Goal: Information Seeking & Learning: Learn about a topic

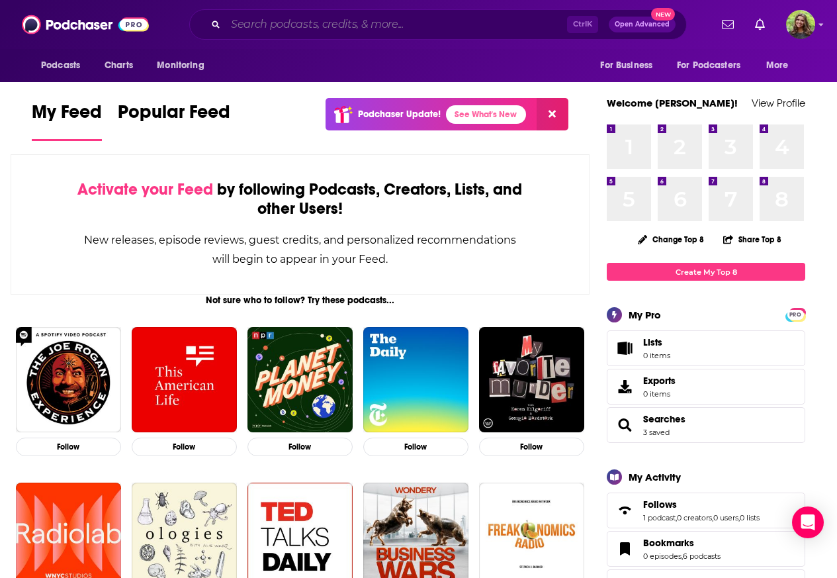
click at [263, 24] on input "Search podcasts, credits, & more..." at bounding box center [396, 24] width 341 height 21
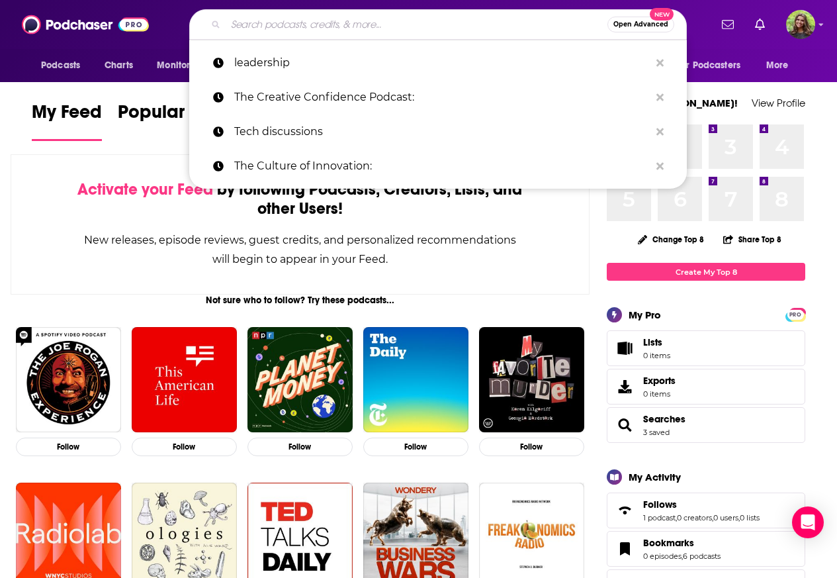
paste input "executive leadership"
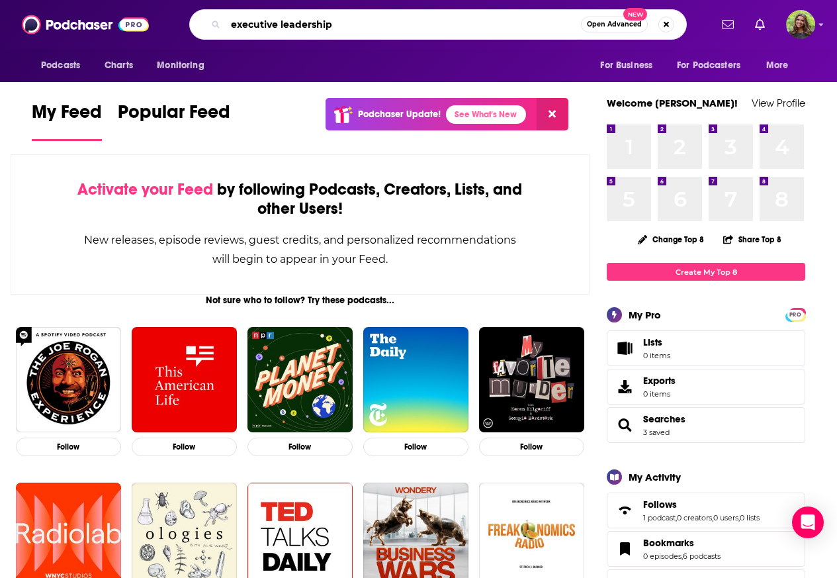
type input "executive leadership"
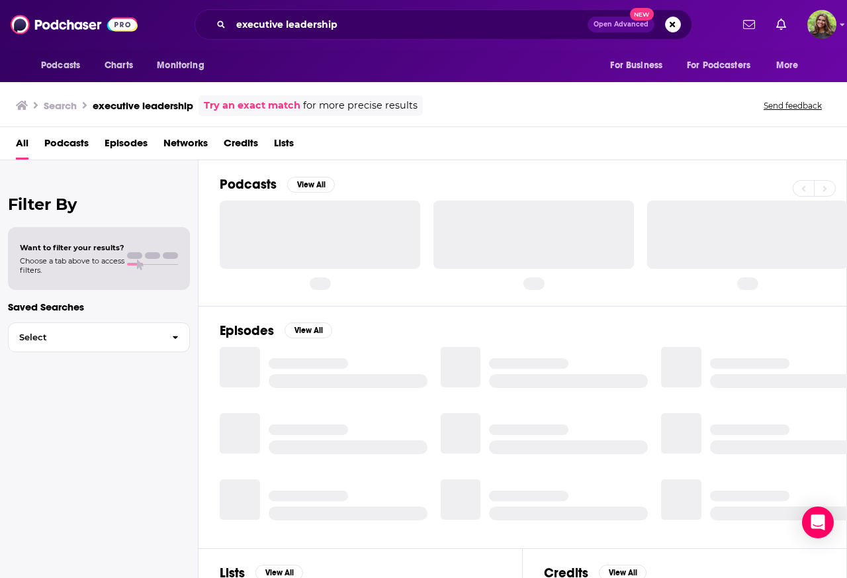
click at [66, 142] on span "Podcasts" at bounding box center [66, 145] width 44 height 27
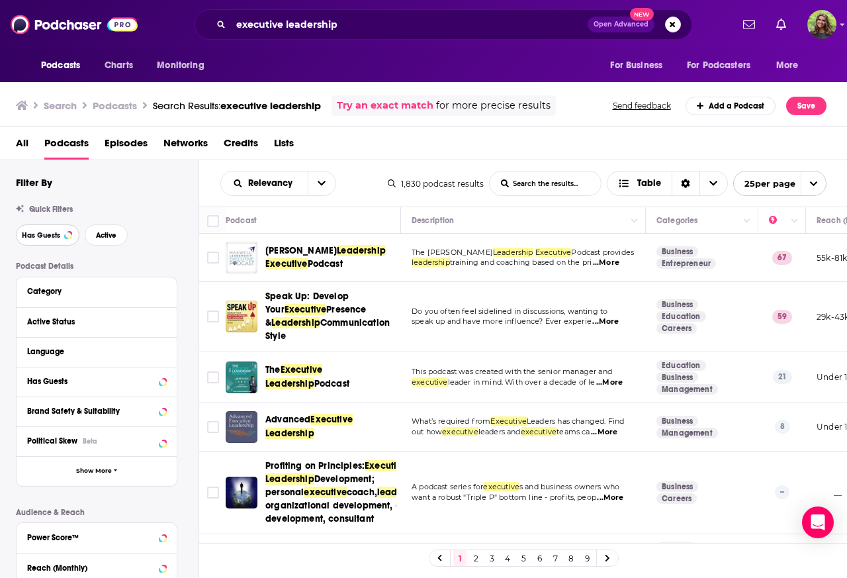
click at [64, 234] on button "Has Guests" at bounding box center [48, 234] width 64 height 21
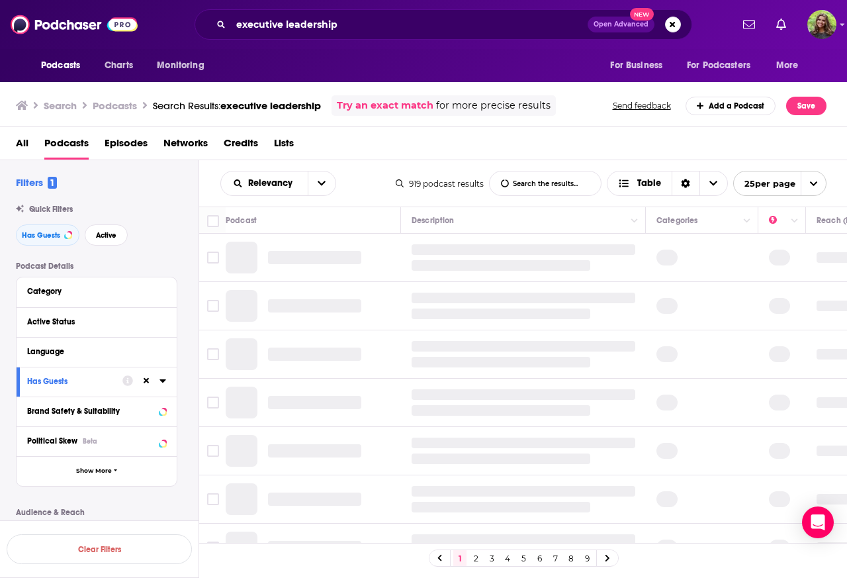
click at [83, 234] on div "Has Guests Active" at bounding box center [107, 234] width 183 height 21
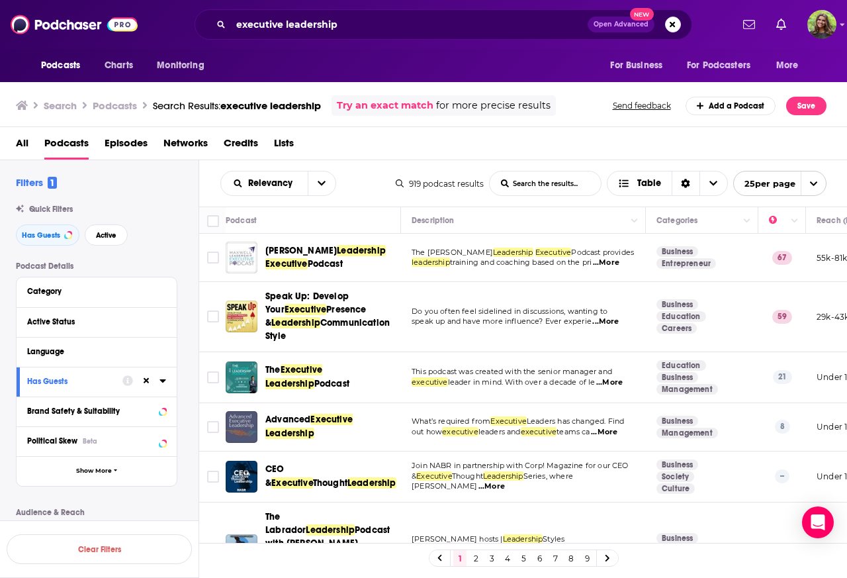
click at [337, 251] on span "Leadership" at bounding box center [361, 250] width 49 height 11
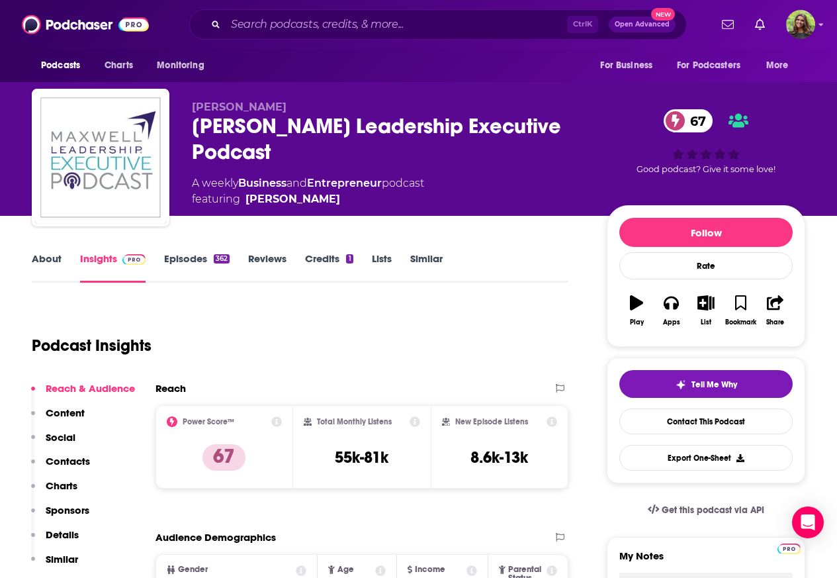
click at [38, 260] on link "About" at bounding box center [47, 267] width 30 height 30
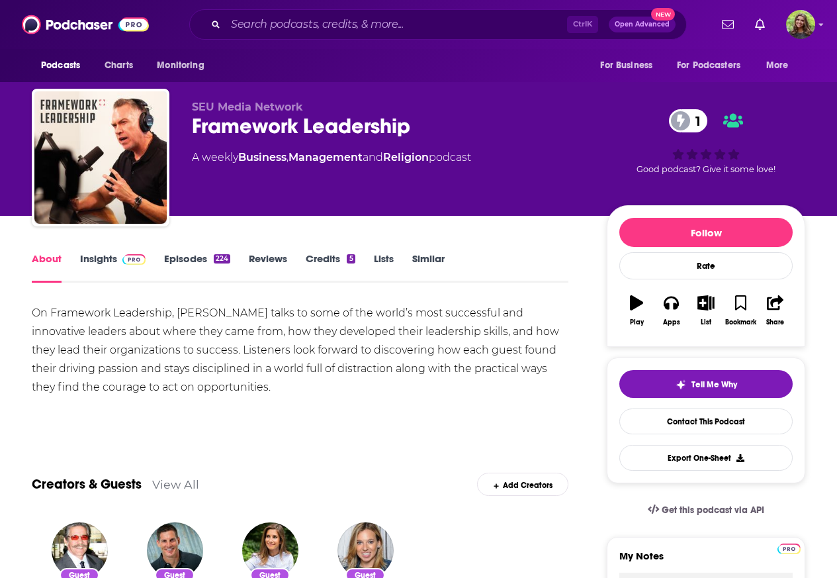
click at [179, 260] on link "Episodes 224" at bounding box center [197, 267] width 66 height 30
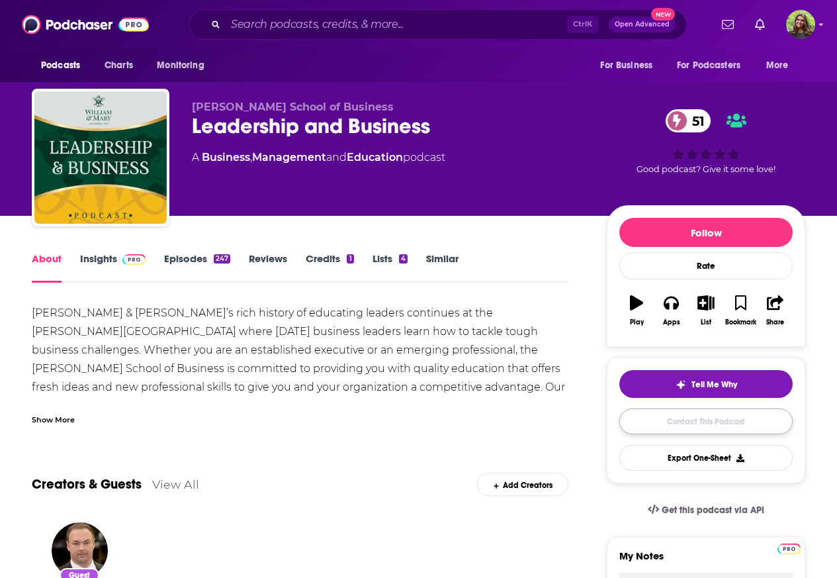
click at [645, 417] on link "Contact This Podcast" at bounding box center [705, 421] width 173 height 26
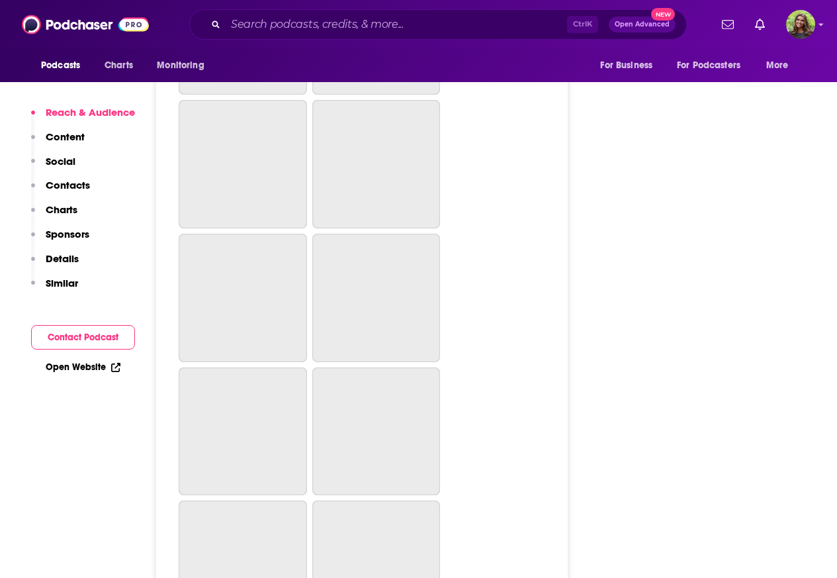
scroll to position [4163, 0]
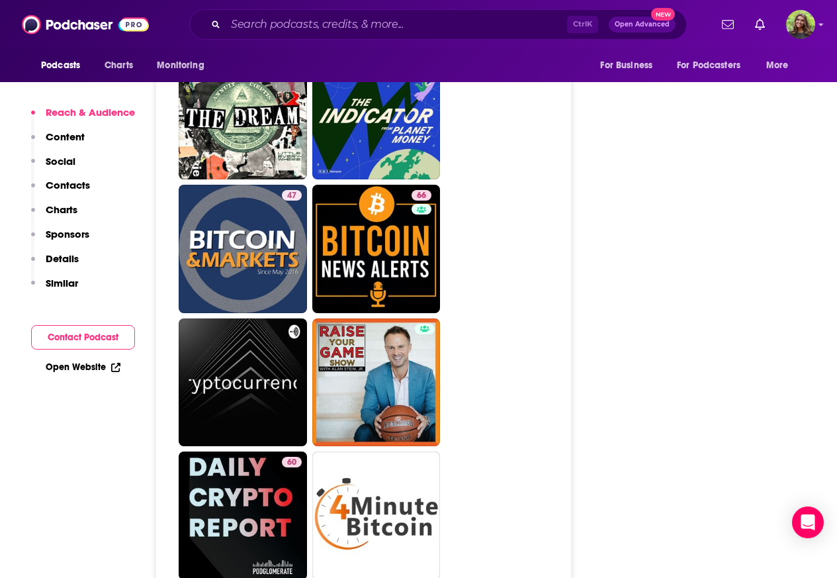
click at [81, 338] on button "Contact Podcast" at bounding box center [83, 337] width 104 height 24
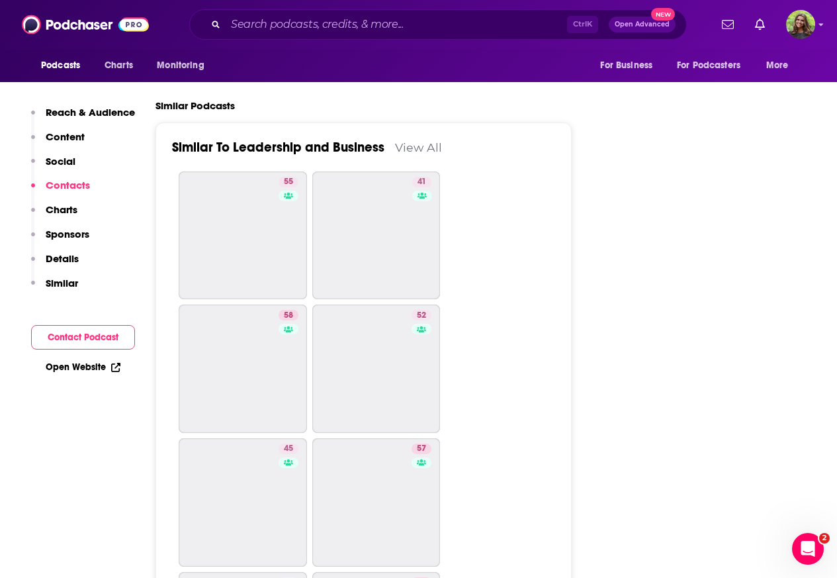
scroll to position [1082, 0]
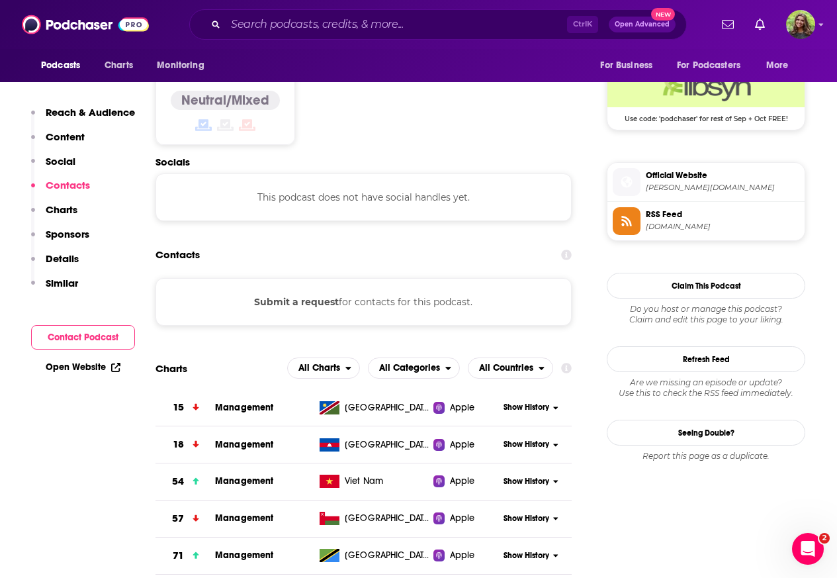
click at [85, 368] on link "Open Website" at bounding box center [83, 366] width 75 height 11
click at [642, 184] on span "Official Website [PERSON_NAME][DOMAIN_NAME]" at bounding box center [719, 181] width 159 height 26
